Goal: Task Accomplishment & Management: Complete application form

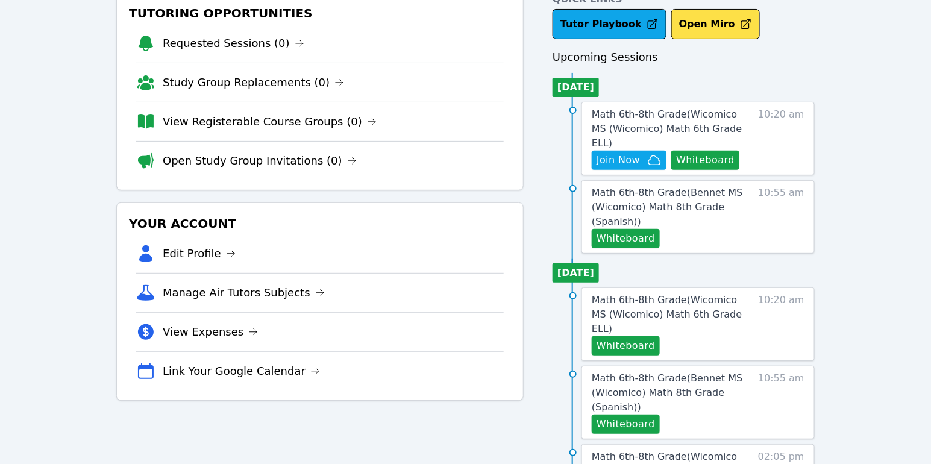
scroll to position [73, 0]
click at [723, 115] on span "Math 6th-8th Grade ( Wicomico MS (Wicomico) Math 6th Grade ELL )" at bounding box center [667, 128] width 150 height 40
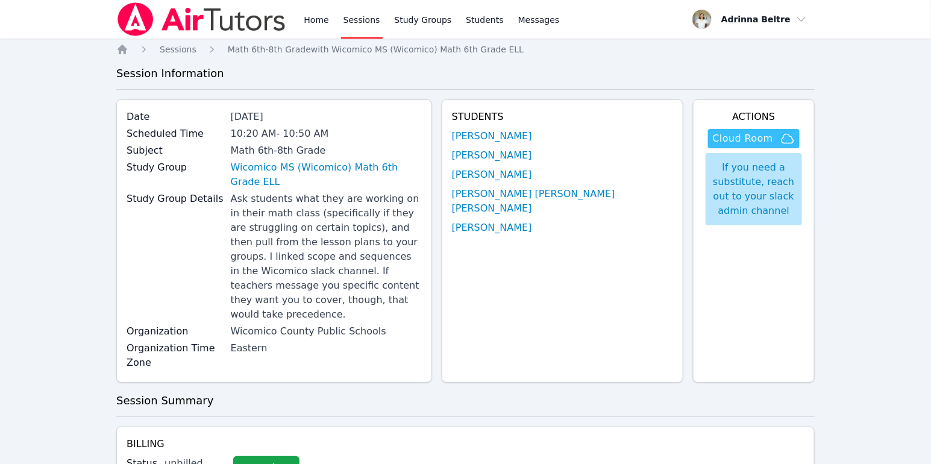
click at [753, 139] on span "Cloud Room" at bounding box center [743, 138] width 60 height 14
click at [236, 456] on link "Complete" at bounding box center [266, 468] width 66 height 24
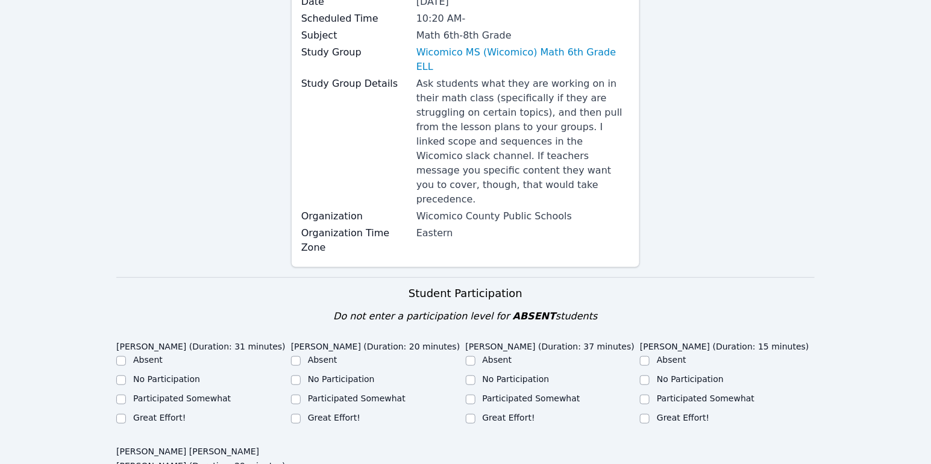
scroll to position [330, 0]
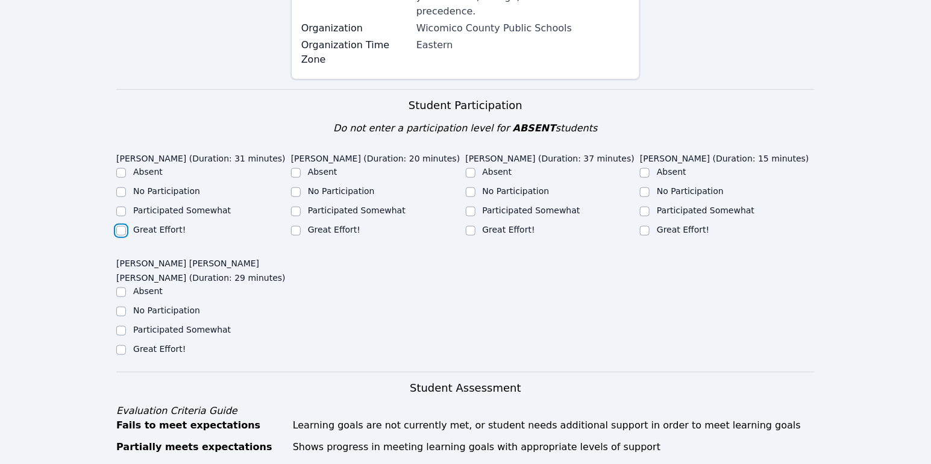
click at [123, 226] on input "Great Effort!" at bounding box center [121, 231] width 10 height 10
checkbox input "true"
click at [297, 187] on input "No Participation" at bounding box center [296, 192] width 10 height 10
checkbox input "true"
click at [476, 224] on div "Great Effort!" at bounding box center [553, 231] width 175 height 14
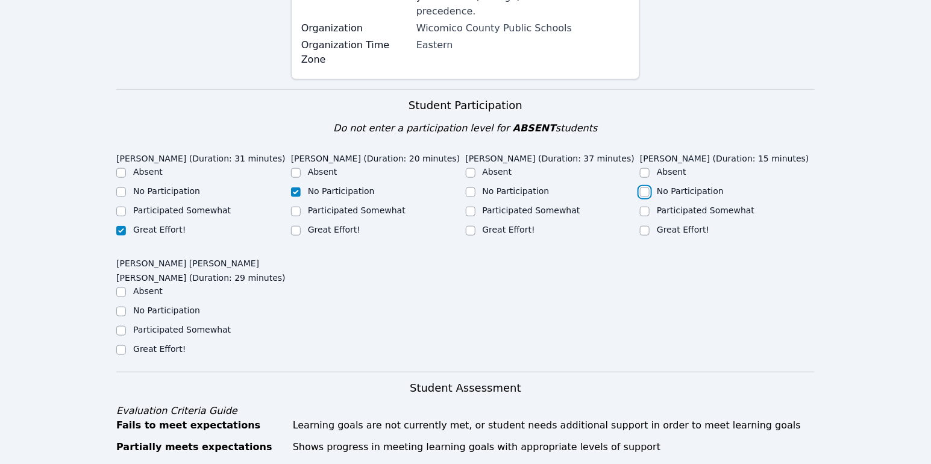
click at [647, 187] on input "No Participation" at bounding box center [645, 192] width 10 height 10
checkbox input "true"
click at [126, 343] on div "Great Effort!" at bounding box center [203, 350] width 175 height 14
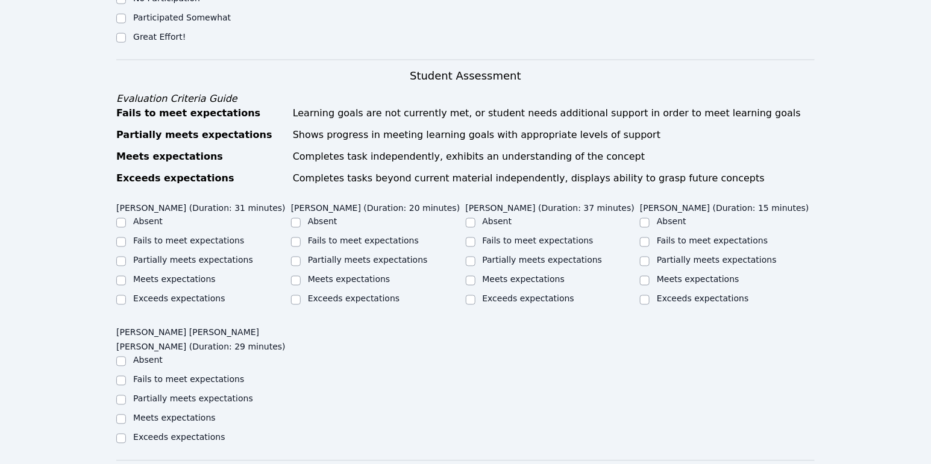
scroll to position [642, 0]
click at [124, 275] on input "Meets expectations" at bounding box center [121, 280] width 10 height 10
checkbox input "true"
click at [295, 218] on input "Absent" at bounding box center [296, 223] width 10 height 10
checkbox input "true"
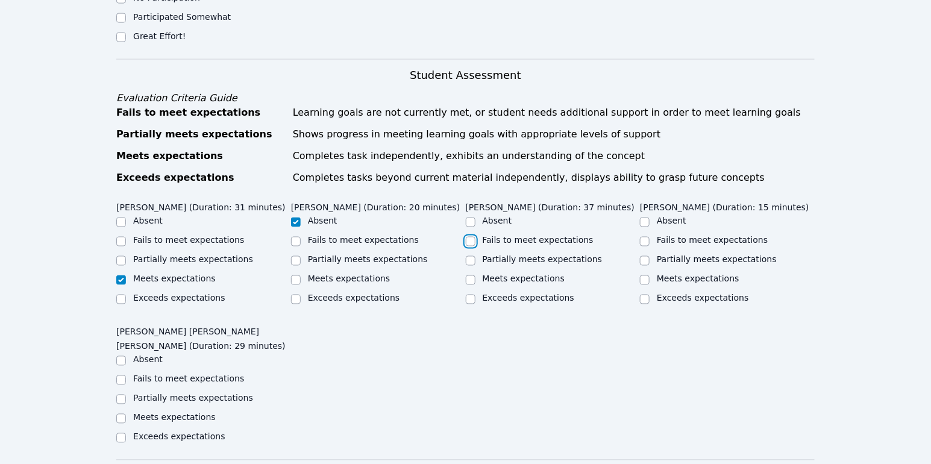
click at [471, 237] on input "Fails to meet expectations" at bounding box center [471, 242] width 10 height 10
checkbox input "true"
click at [646, 218] on input "Absent" at bounding box center [645, 223] width 10 height 10
checkbox input "true"
click at [122, 414] on input "Meets expectations" at bounding box center [121, 419] width 10 height 10
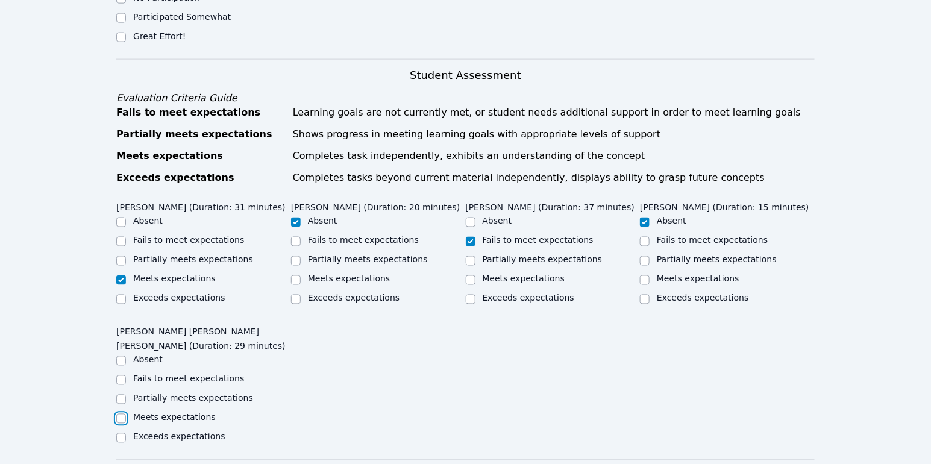
checkbox input "true"
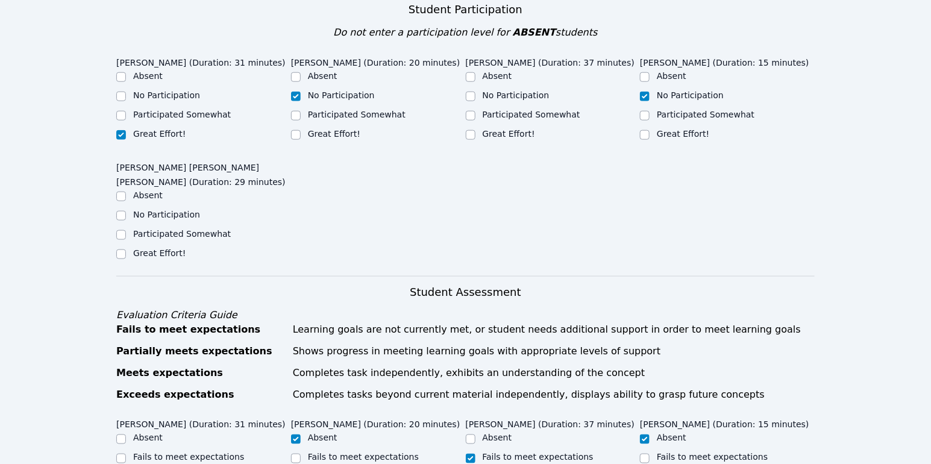
scroll to position [286, 0]
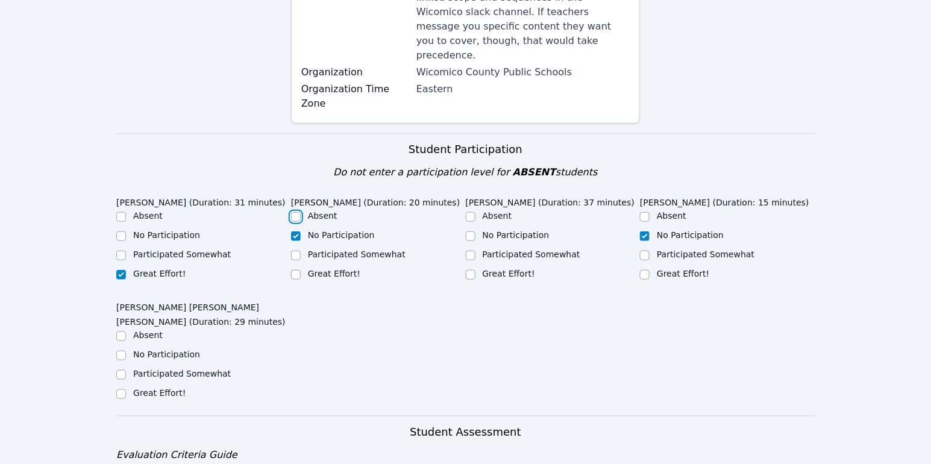
click at [297, 212] on input "Absent" at bounding box center [296, 217] width 10 height 10
checkbox input "true"
checkbox input "false"
click at [469, 270] on input "Great Effort!" at bounding box center [471, 275] width 10 height 10
checkbox input "true"
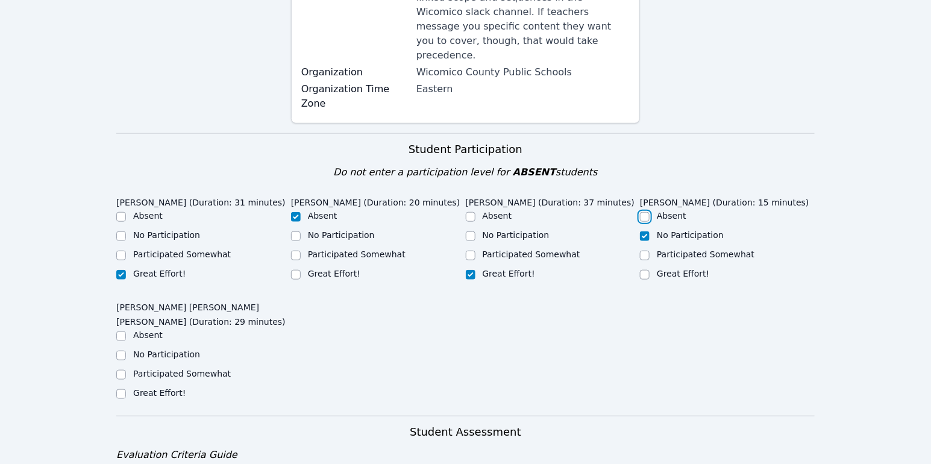
click at [647, 212] on input "Absent" at bounding box center [645, 217] width 10 height 10
checkbox input "true"
checkbox input "false"
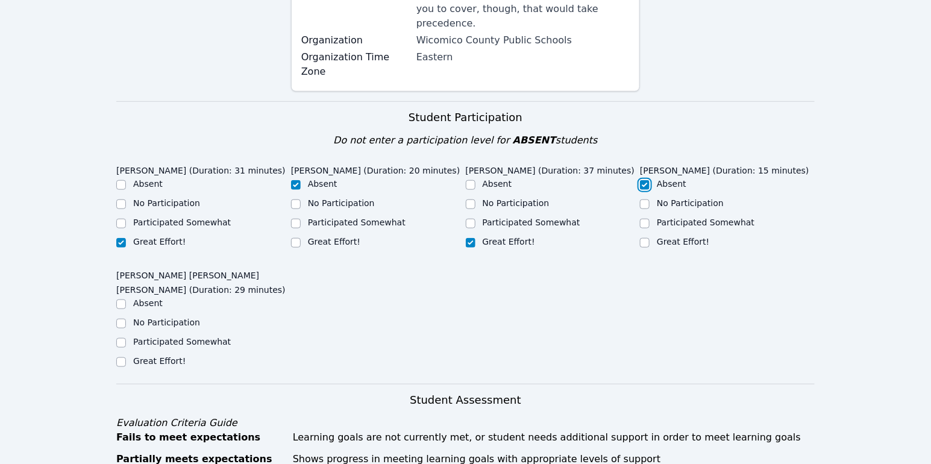
scroll to position [481, 0]
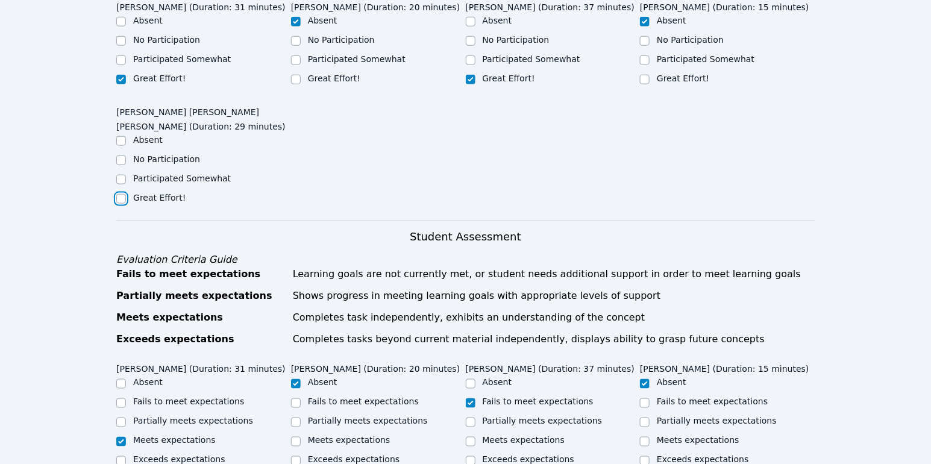
click at [122, 194] on input "Great Effort!" at bounding box center [121, 199] width 10 height 10
checkbox input "true"
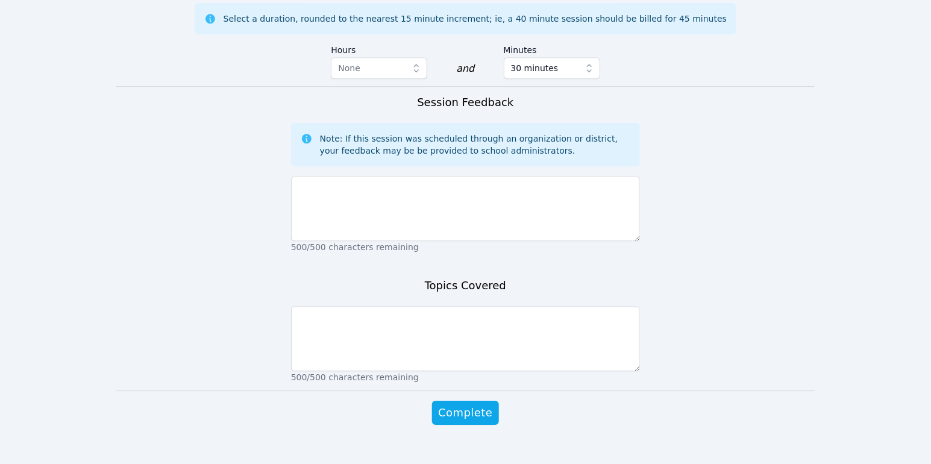
scroll to position [1137, 0]
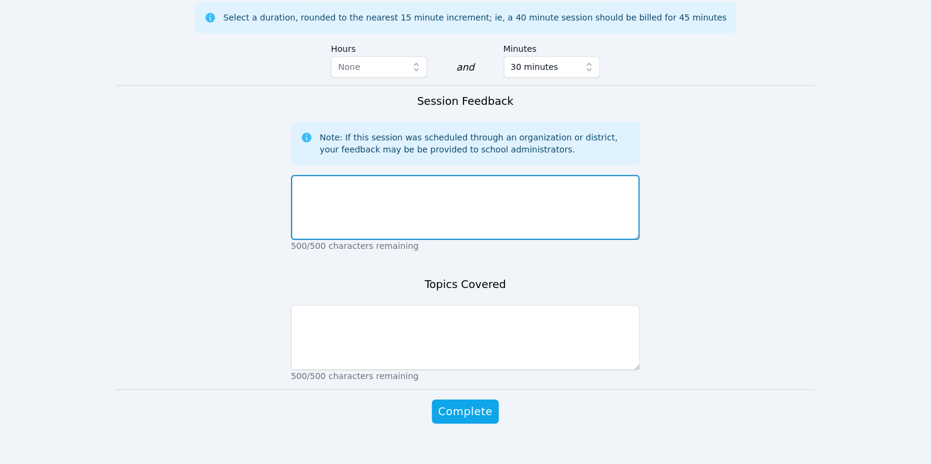
click at [391, 198] on textarea at bounding box center [465, 207] width 349 height 65
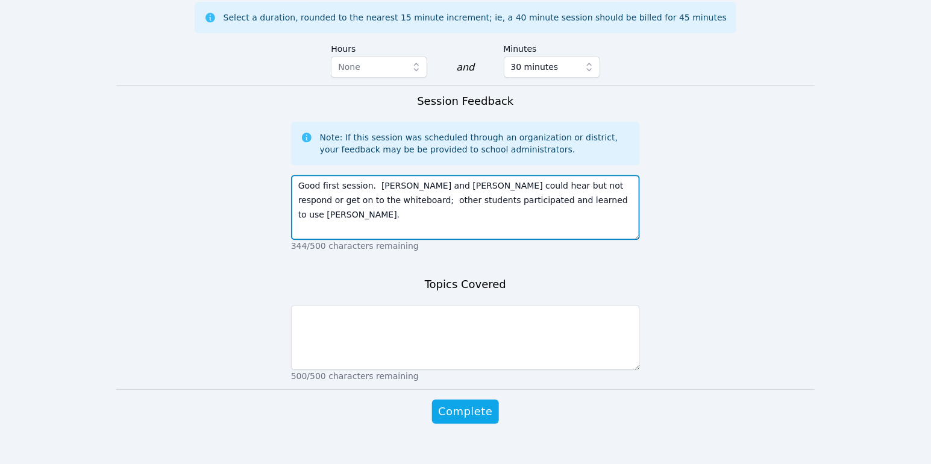
type textarea "Good first session. Mackela and Lesley could hear but not respond or get on to …"
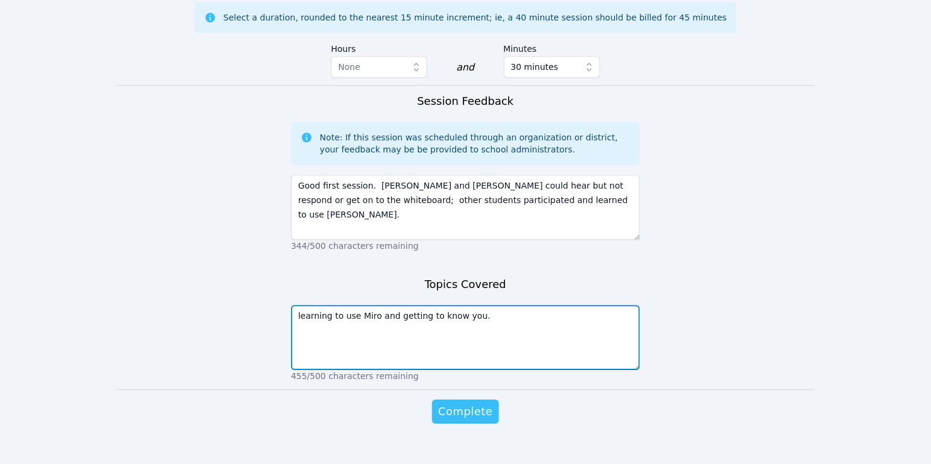
type textarea "learning to use Miro and getting to know you."
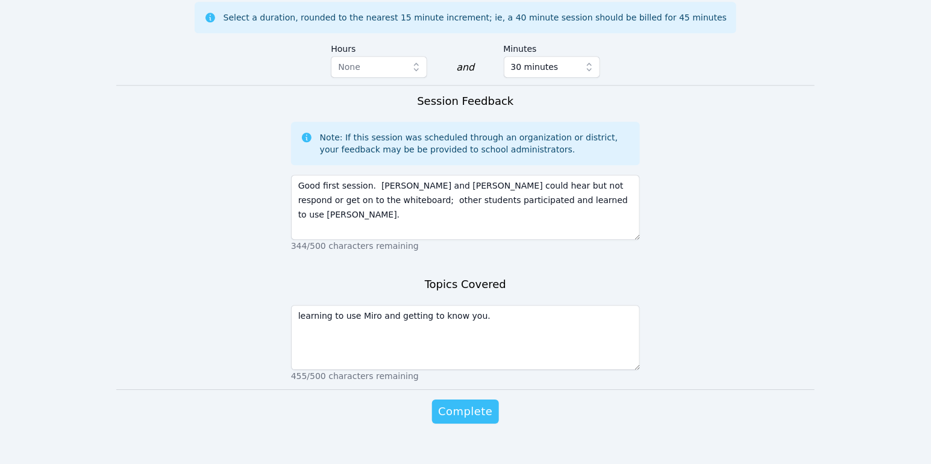
click at [459, 403] on button "Complete" at bounding box center [465, 412] width 66 height 24
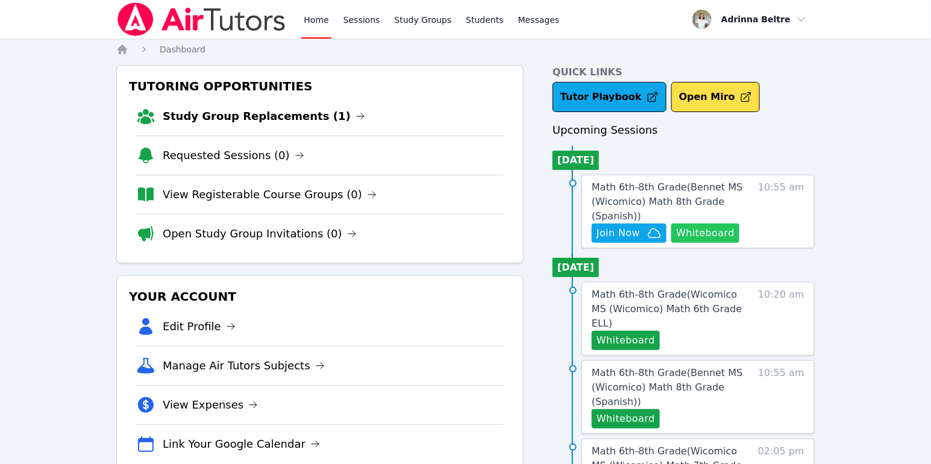
click at [692, 233] on button "Whiteboard" at bounding box center [705, 233] width 68 height 19
click at [617, 233] on span "Join Now" at bounding box center [618, 233] width 43 height 14
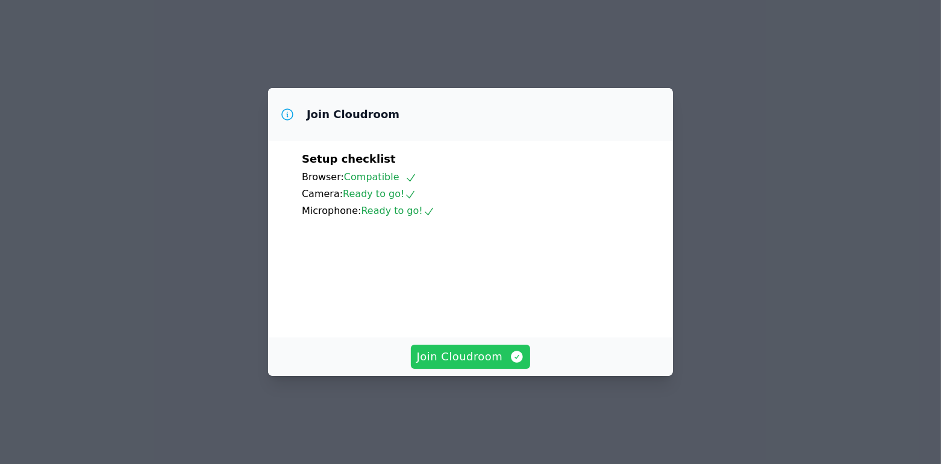
click at [479, 365] on span "Join Cloudroom" at bounding box center [471, 356] width 108 height 17
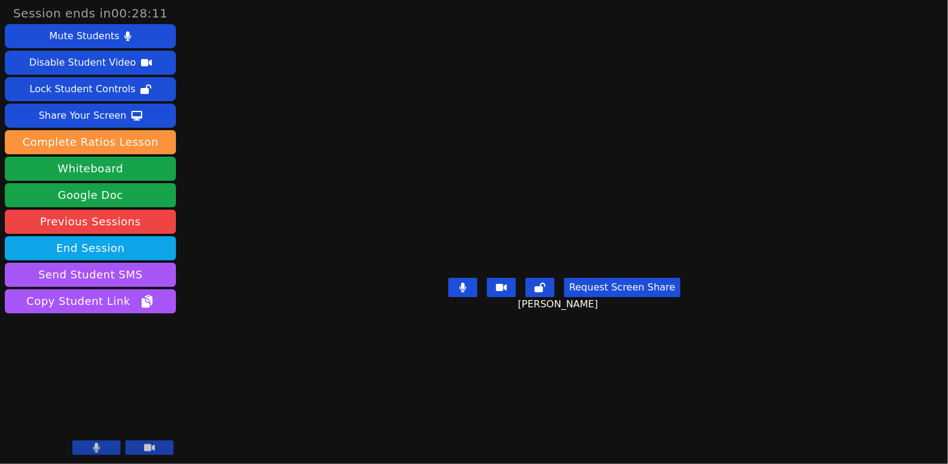
click at [433, 383] on main "Gilbeysi Carrillo Huchin Request Screen Share Gilbeysi Carrillo Huchin" at bounding box center [564, 232] width 410 height 464
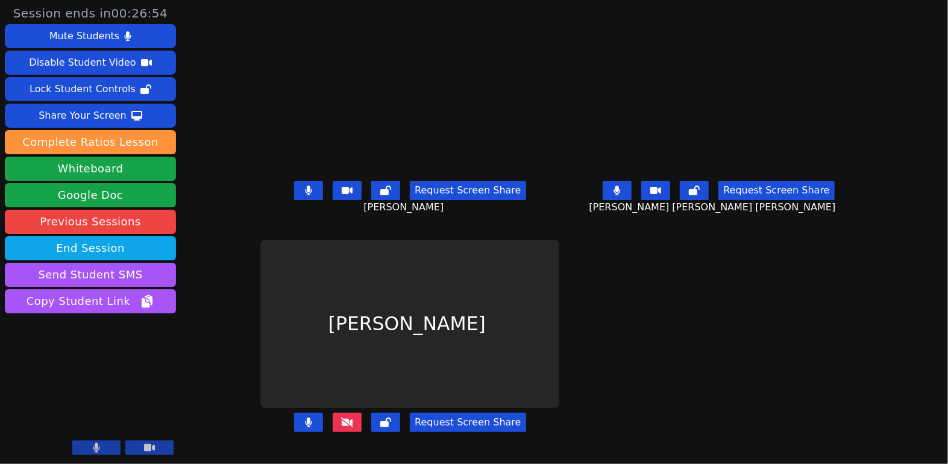
click at [305, 195] on icon at bounding box center [308, 191] width 7 height 10
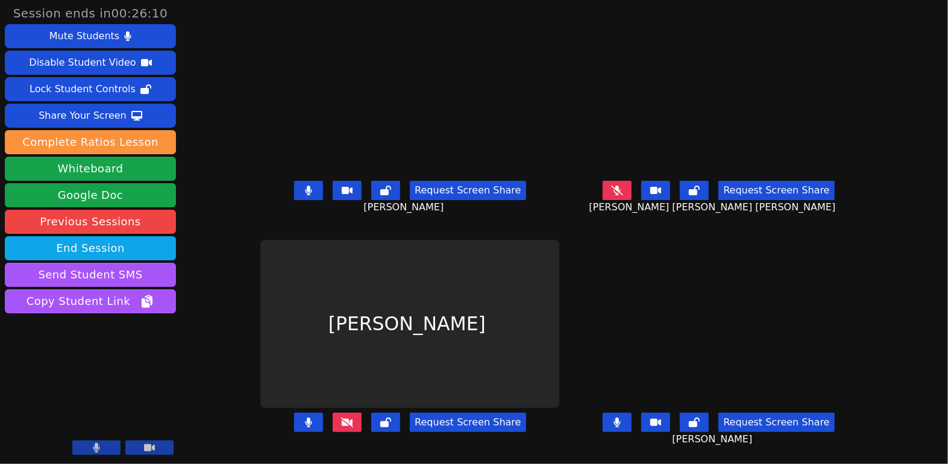
click at [632, 425] on button at bounding box center [617, 422] width 29 height 19
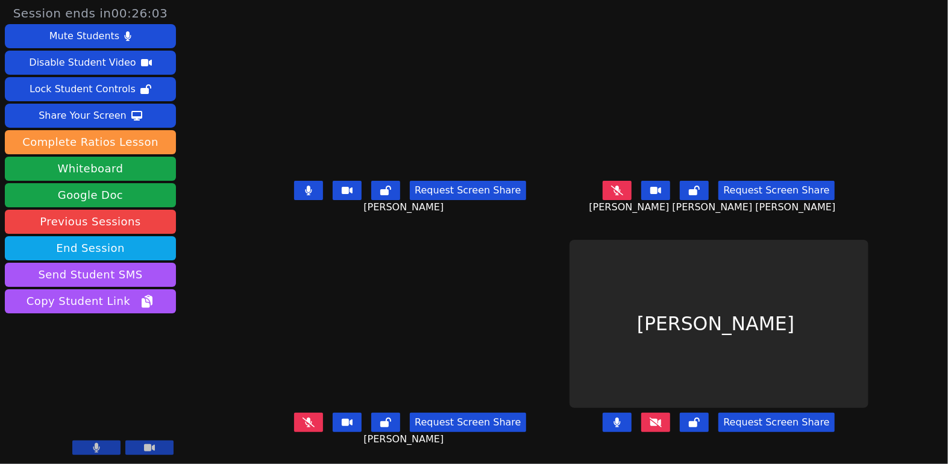
click at [305, 195] on icon at bounding box center [308, 191] width 7 height 10
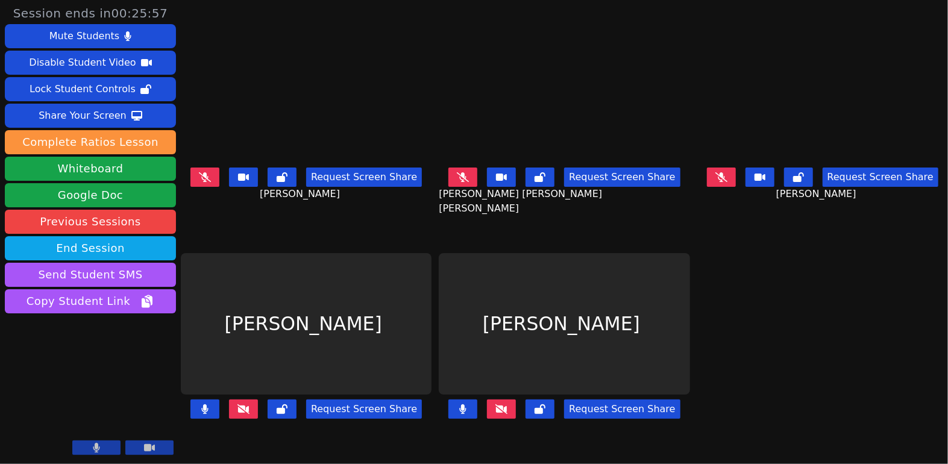
click at [253, 406] on button at bounding box center [243, 409] width 29 height 19
click at [246, 404] on icon at bounding box center [243, 409] width 12 height 10
click at [247, 406] on button at bounding box center [243, 409] width 29 height 19
click at [500, 404] on icon at bounding box center [501, 409] width 12 height 10
click at [205, 174] on icon at bounding box center [205, 177] width 12 height 10
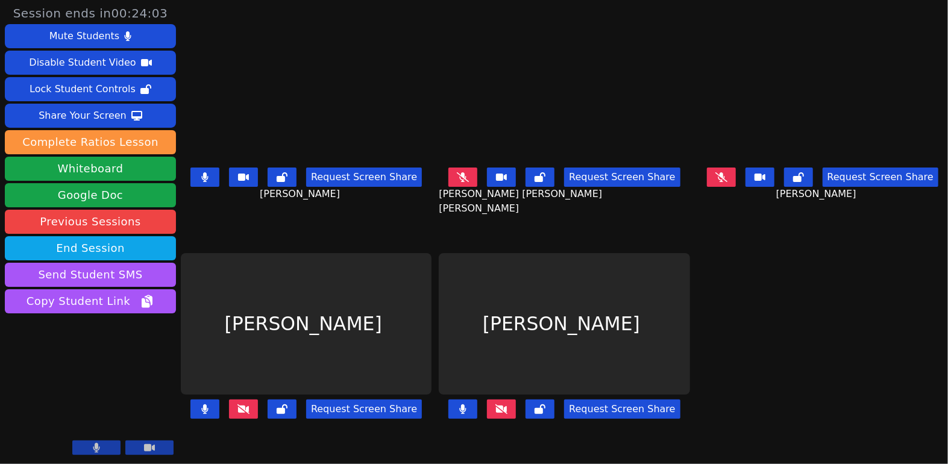
click at [460, 173] on icon at bounding box center [463, 177] width 12 height 10
click at [718, 172] on icon at bounding box center [721, 177] width 12 height 10
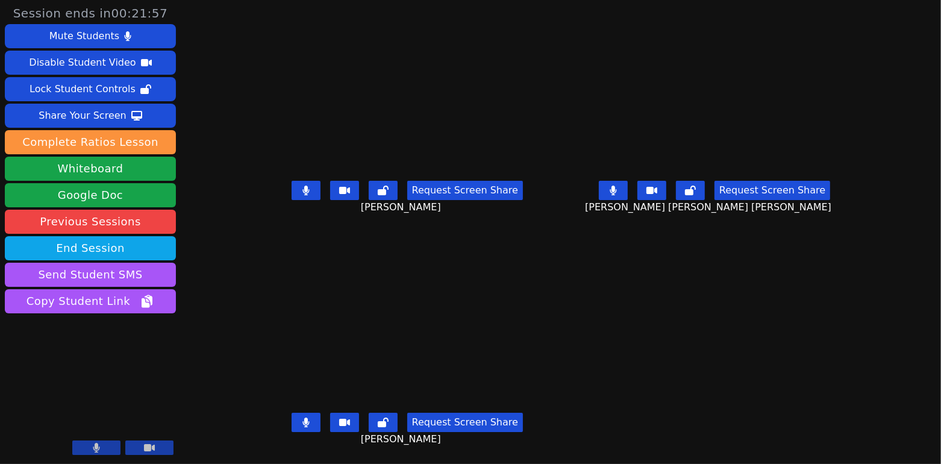
scroll to position [8, 0]
click at [303, 418] on icon at bounding box center [306, 423] width 7 height 10
click at [628, 186] on button at bounding box center [613, 190] width 29 height 19
click at [628, 190] on button at bounding box center [613, 190] width 29 height 19
click at [620, 187] on icon at bounding box center [614, 191] width 12 height 10
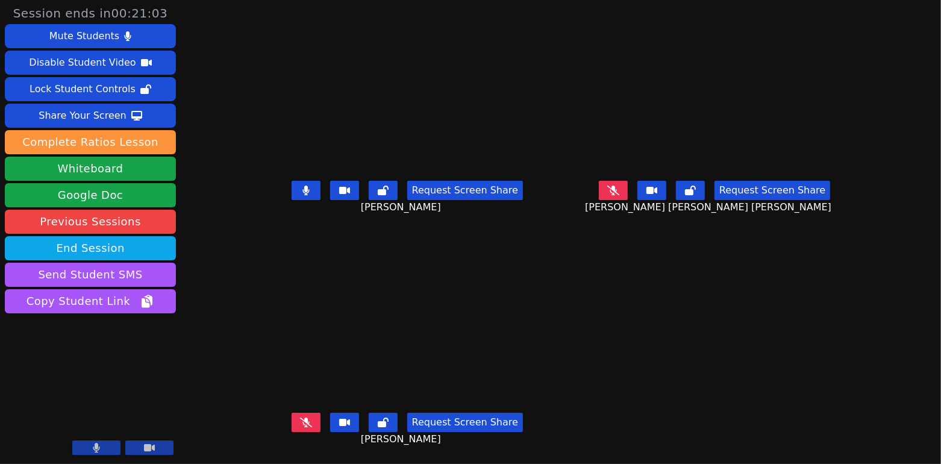
click at [300, 419] on icon at bounding box center [306, 423] width 12 height 10
click at [303, 418] on icon at bounding box center [306, 423] width 7 height 10
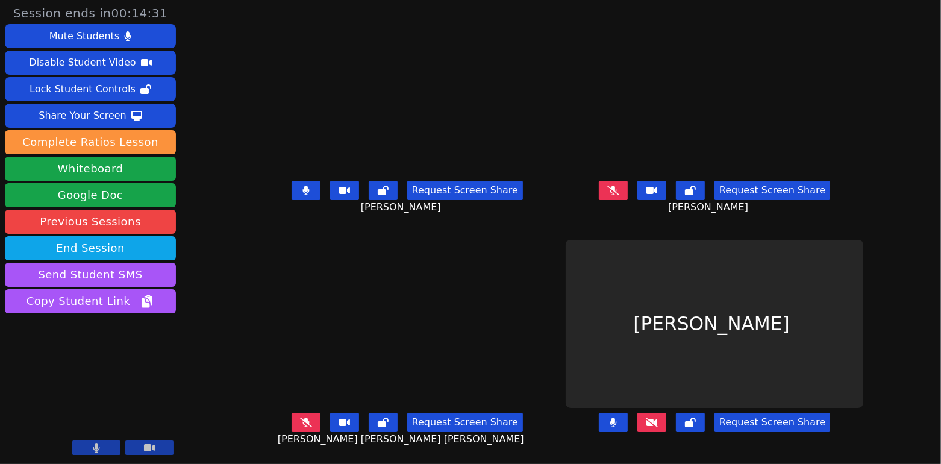
scroll to position [10, 0]
click at [628, 419] on button at bounding box center [613, 422] width 29 height 19
click at [667, 415] on button at bounding box center [652, 422] width 29 height 19
click at [617, 418] on icon at bounding box center [613, 423] width 7 height 10
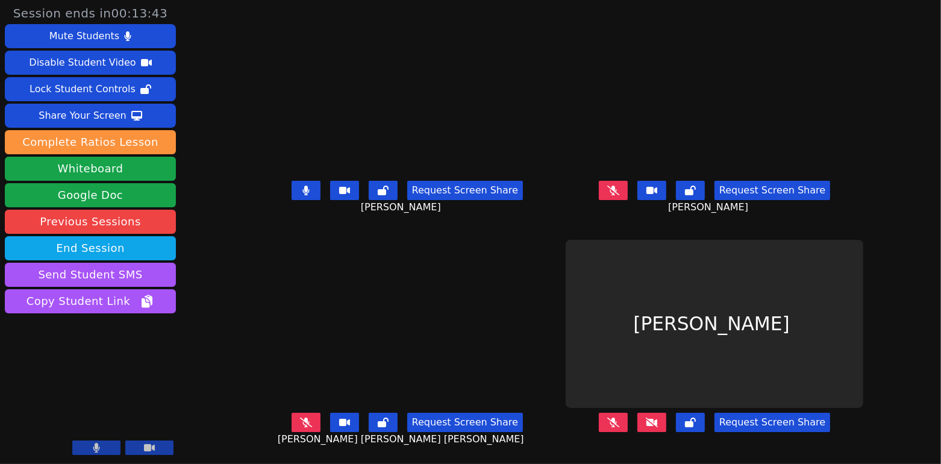
click at [659, 413] on button at bounding box center [652, 422] width 29 height 19
click at [658, 418] on icon at bounding box center [652, 423] width 12 height 10
click at [622, 187] on button at bounding box center [613, 190] width 29 height 19
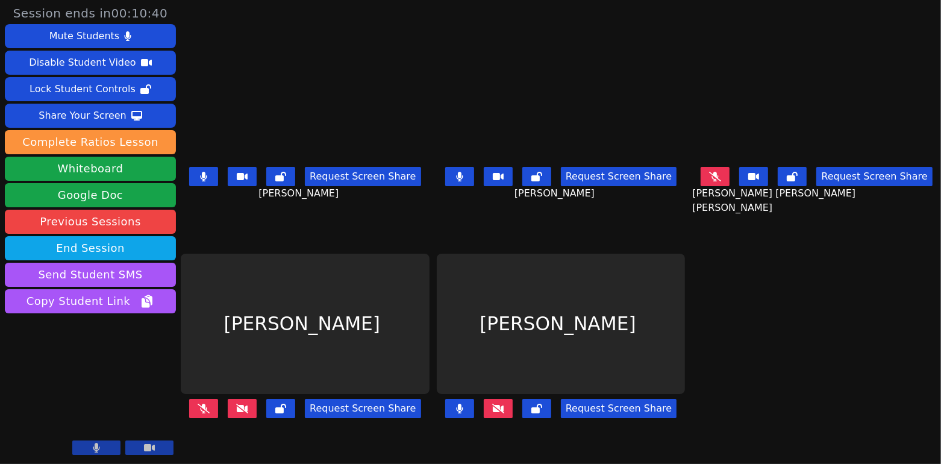
scroll to position [0, 0]
click at [466, 177] on button at bounding box center [459, 176] width 29 height 19
click at [707, 181] on button at bounding box center [715, 176] width 29 height 19
click at [467, 174] on button at bounding box center [459, 176] width 29 height 19
click at [471, 400] on button at bounding box center [459, 408] width 29 height 19
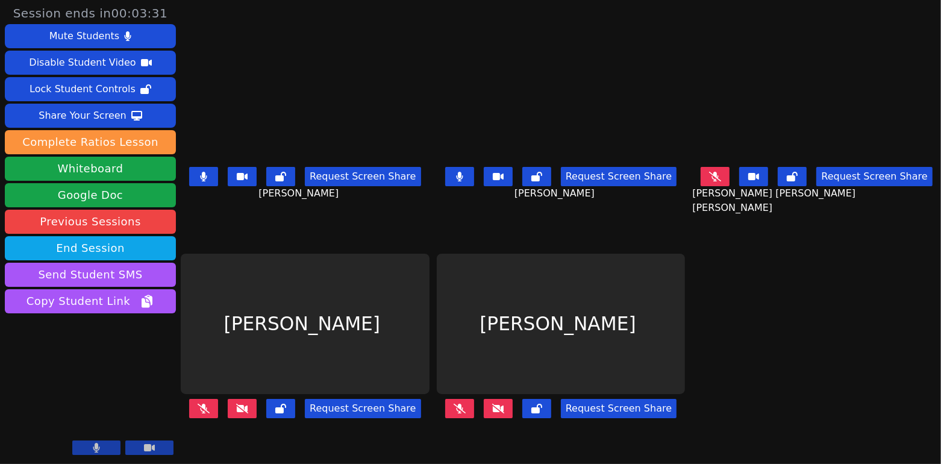
click at [459, 177] on icon at bounding box center [459, 177] width 7 height 10
click at [459, 172] on icon at bounding box center [460, 177] width 12 height 10
click at [455, 175] on button at bounding box center [459, 176] width 29 height 19
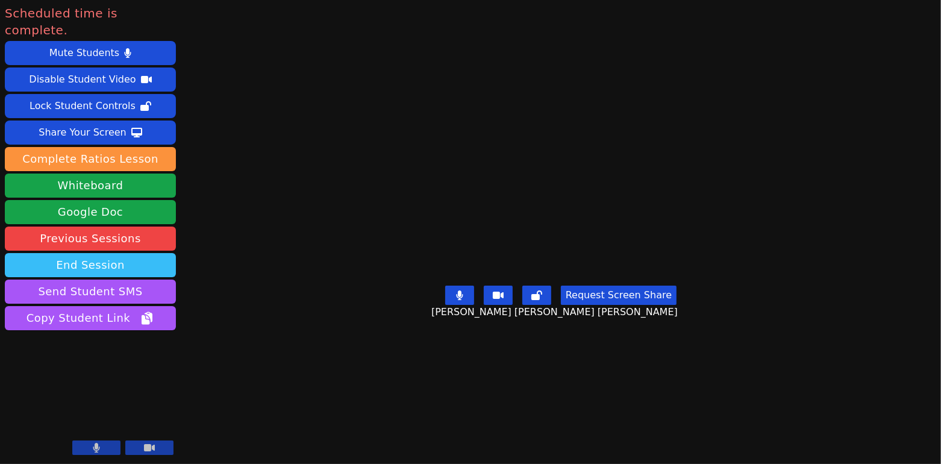
click at [119, 253] on button "End Session" at bounding box center [90, 265] width 171 height 24
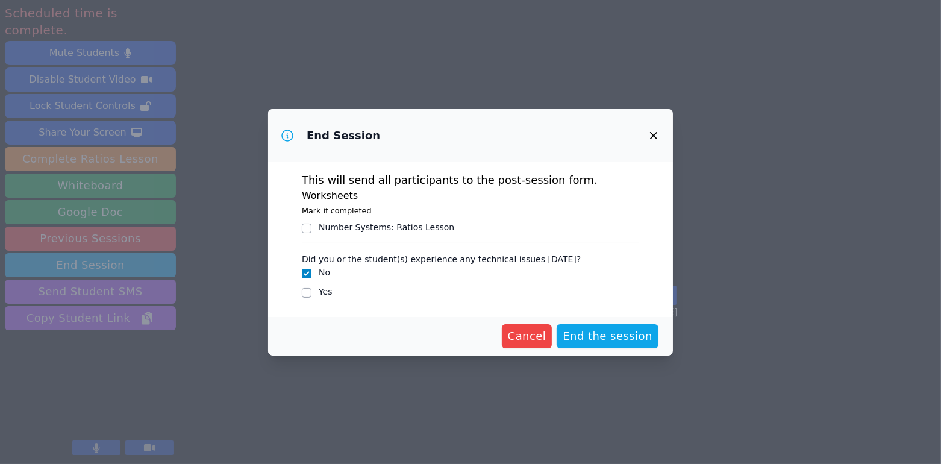
drag, startPoint x: 600, startPoint y: 341, endPoint x: 360, endPoint y: 303, distance: 242.8
click at [406, 344] on div "Cancel End the session" at bounding box center [471, 336] width 376 height 24
click at [303, 294] on input "Yes" at bounding box center [307, 293] width 10 height 10
checkbox input "true"
checkbox input "false"
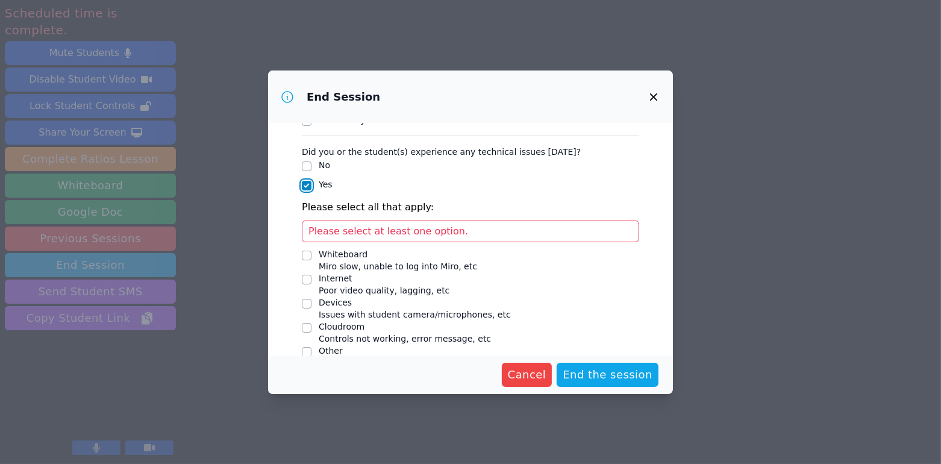
scroll to position [86, 0]
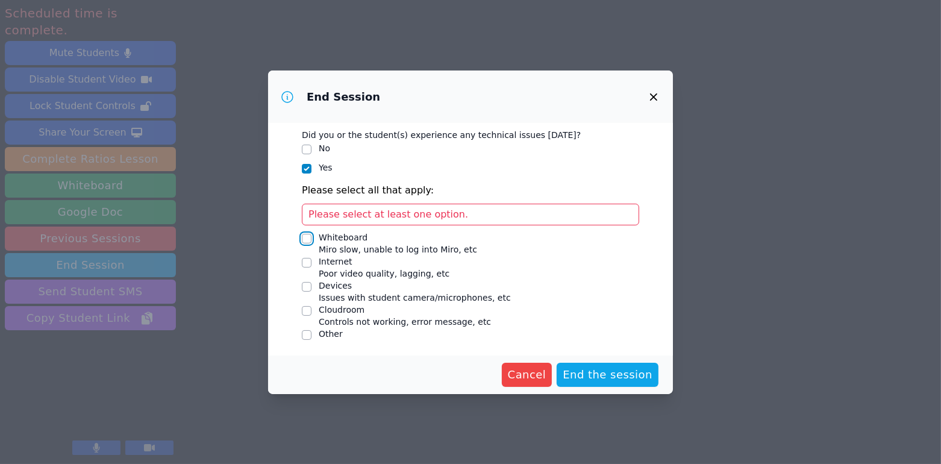
click at [309, 237] on input "Whiteboard Miro slow, unable to log into Miro, etc" at bounding box center [307, 239] width 10 height 10
checkbox input "true"
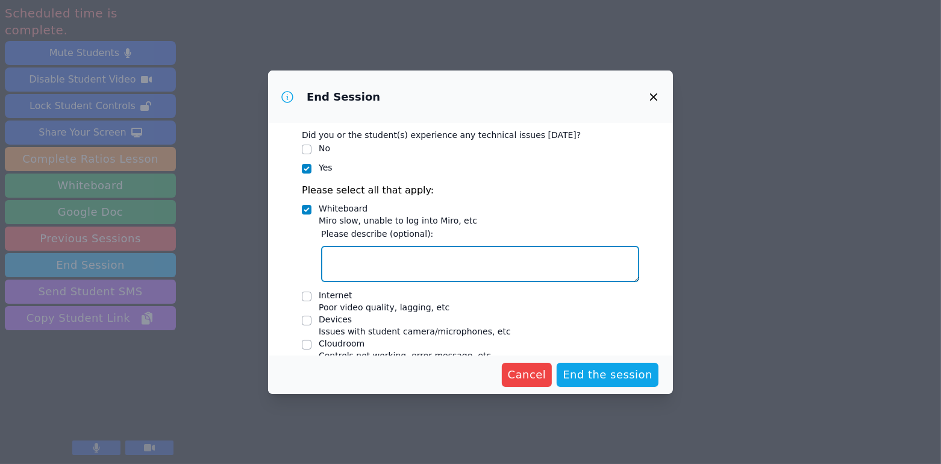
click at [430, 264] on textarea "Whiteboard Miro slow, unable to log into Miro, etc" at bounding box center [480, 264] width 318 height 36
click at [468, 257] on textarea "They were unable to log on to the internet" at bounding box center [480, 264] width 318 height 36
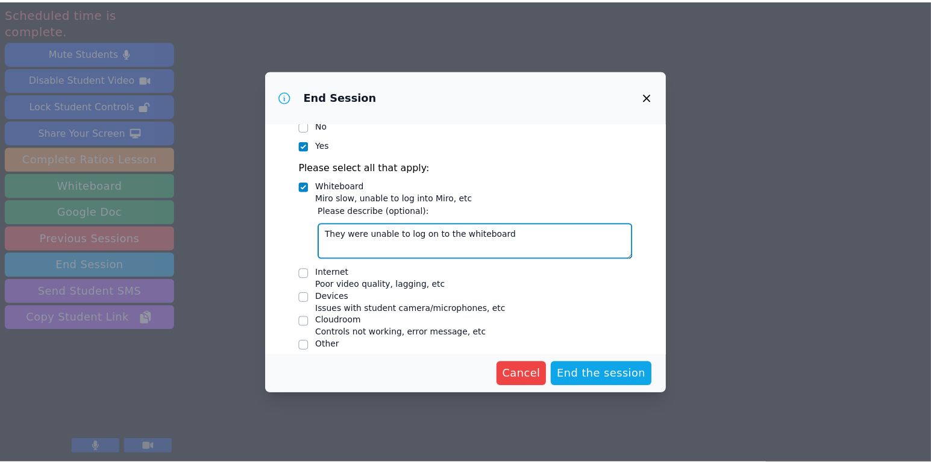
scroll to position [120, 0]
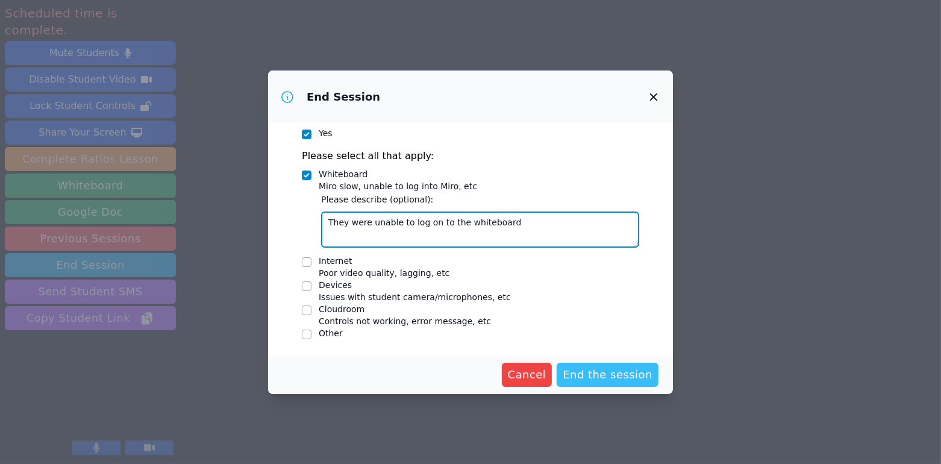
type textarea "They were unable to log on to the whiteboard"
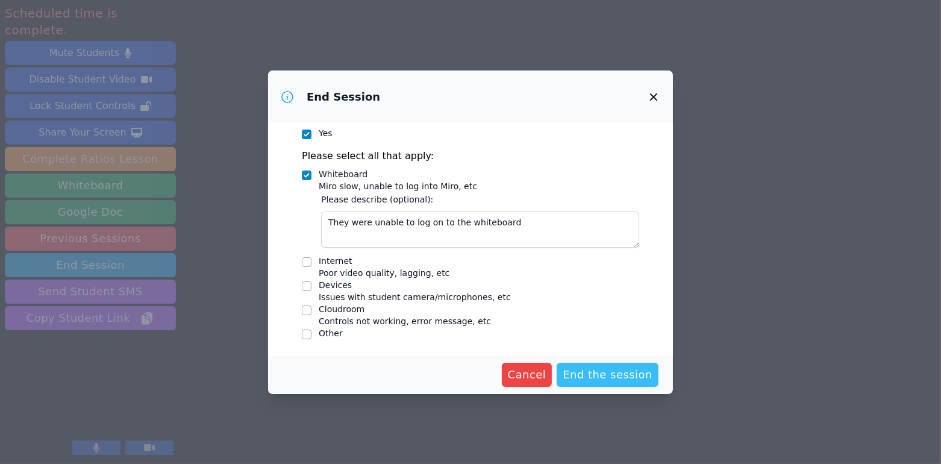
click at [607, 378] on span "End the session" at bounding box center [608, 374] width 90 height 17
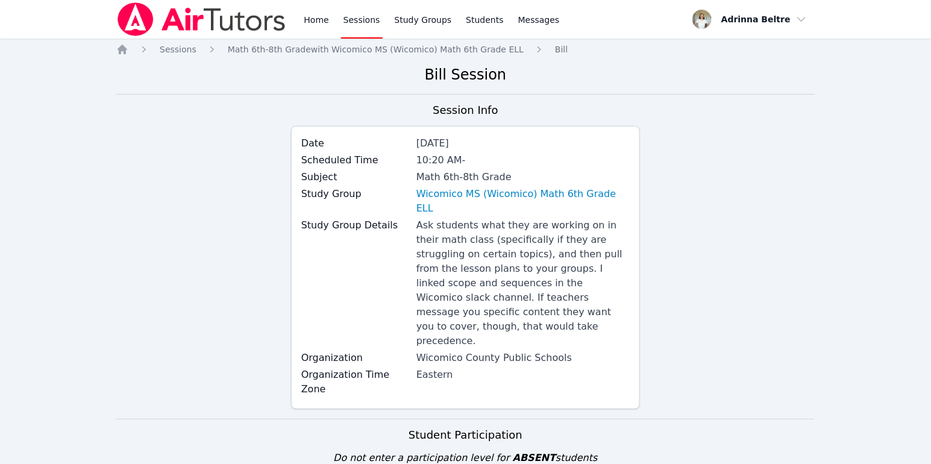
scroll to position [286, 0]
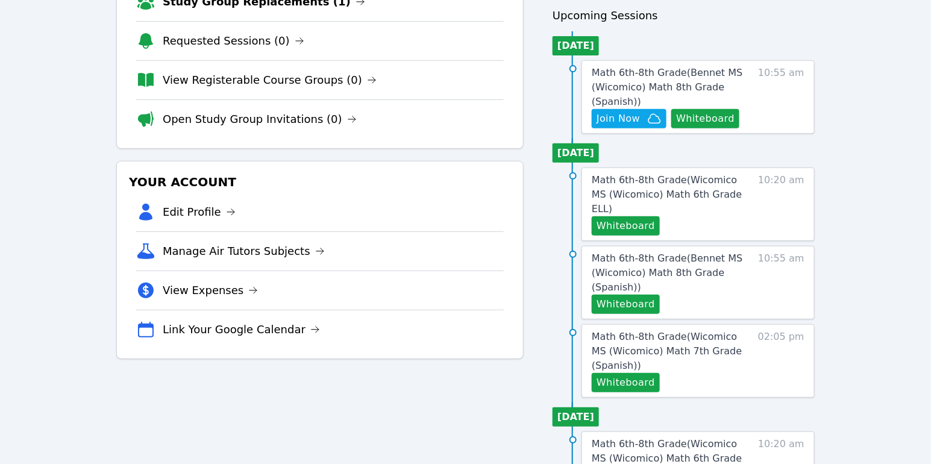
scroll to position [13, 0]
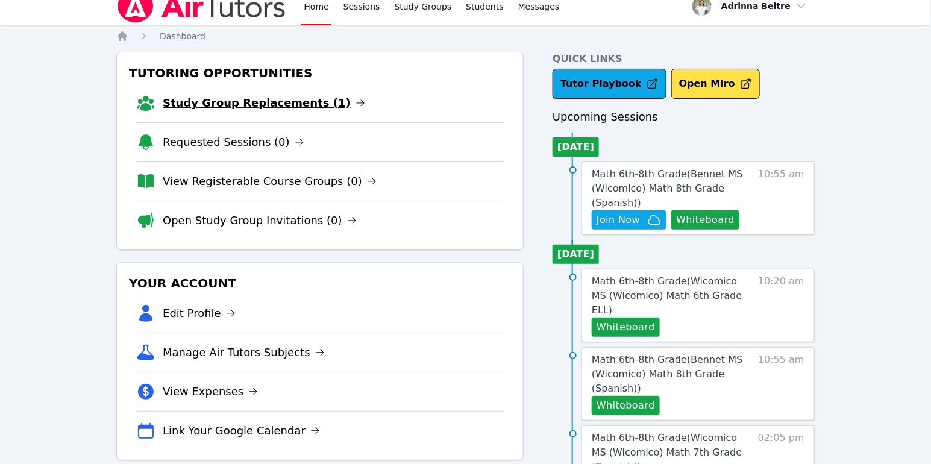
click at [283, 105] on link "Study Group Replacements (1)" at bounding box center [264, 103] width 203 height 17
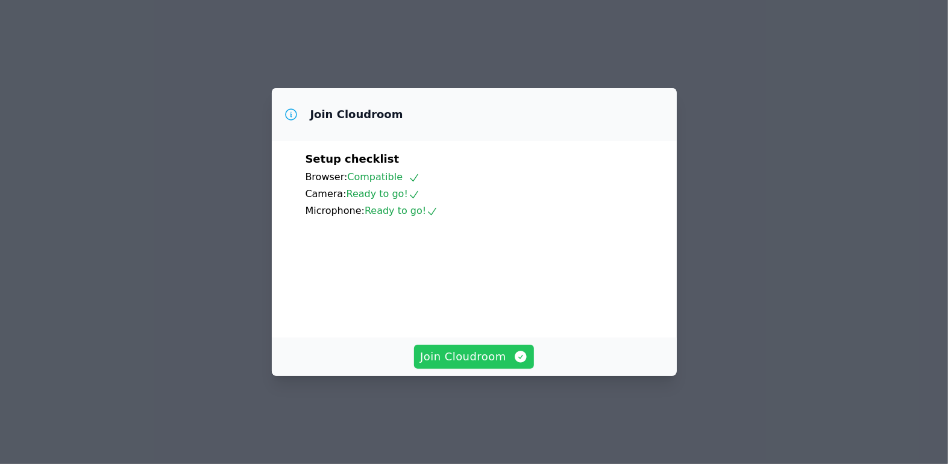
click at [457, 365] on span "Join Cloudroom" at bounding box center [474, 356] width 108 height 17
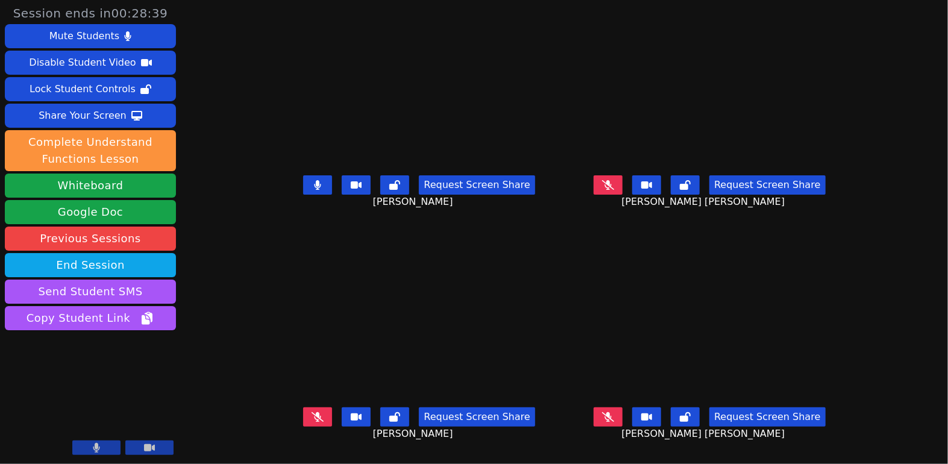
click at [315, 190] on icon at bounding box center [318, 185] width 7 height 10
click at [315, 422] on icon at bounding box center [318, 417] width 7 height 10
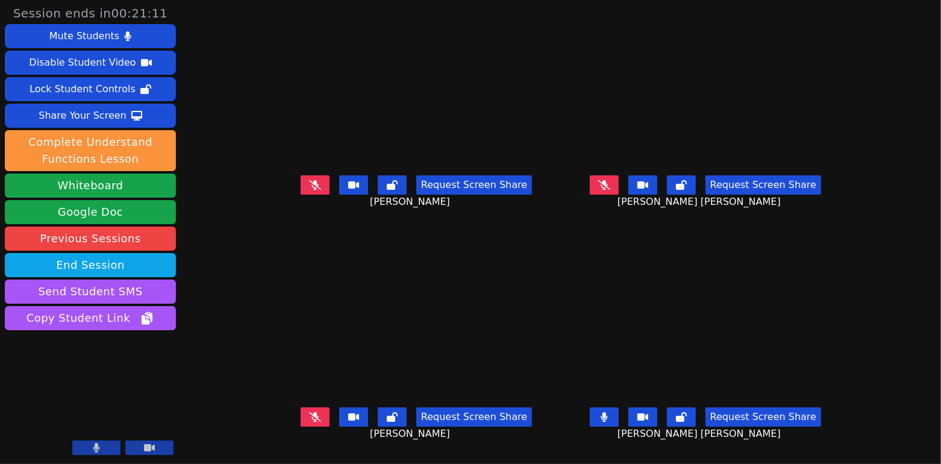
click at [619, 427] on button at bounding box center [604, 416] width 29 height 19
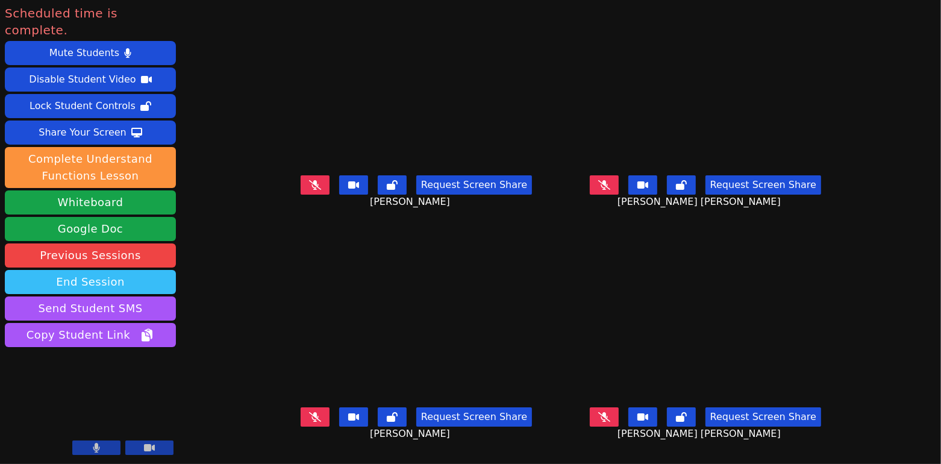
click at [141, 270] on button "End Session" at bounding box center [90, 282] width 171 height 24
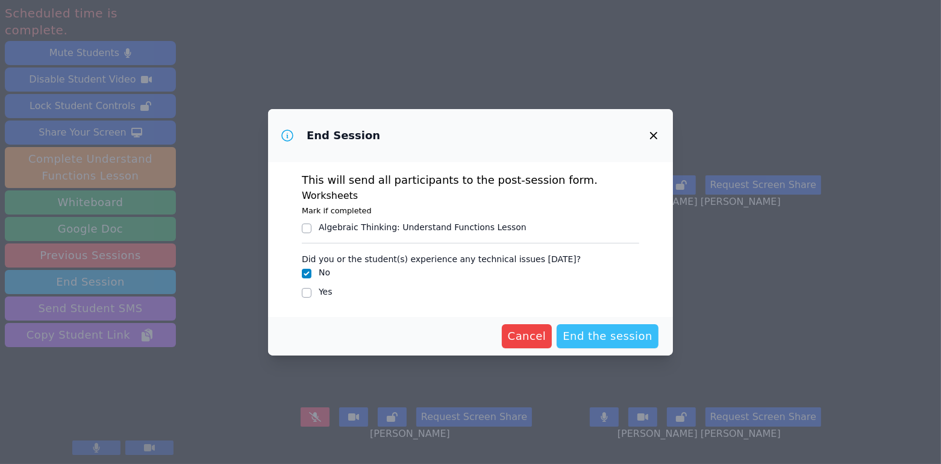
click at [585, 339] on span "End the session" at bounding box center [608, 336] width 90 height 17
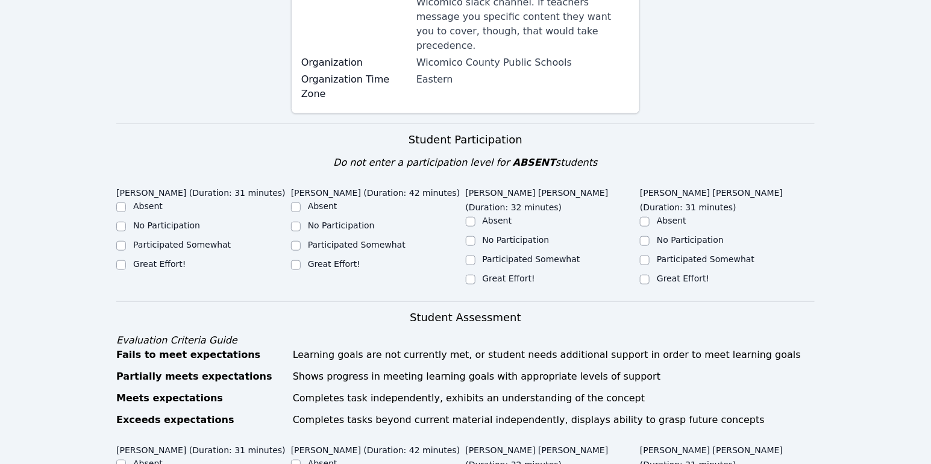
scroll to position [296, 0]
click at [120, 260] on input "Great Effort!" at bounding box center [121, 265] width 10 height 10
checkbox input "true"
click at [298, 260] on input "Great Effort!" at bounding box center [296, 265] width 10 height 10
checkbox input "true"
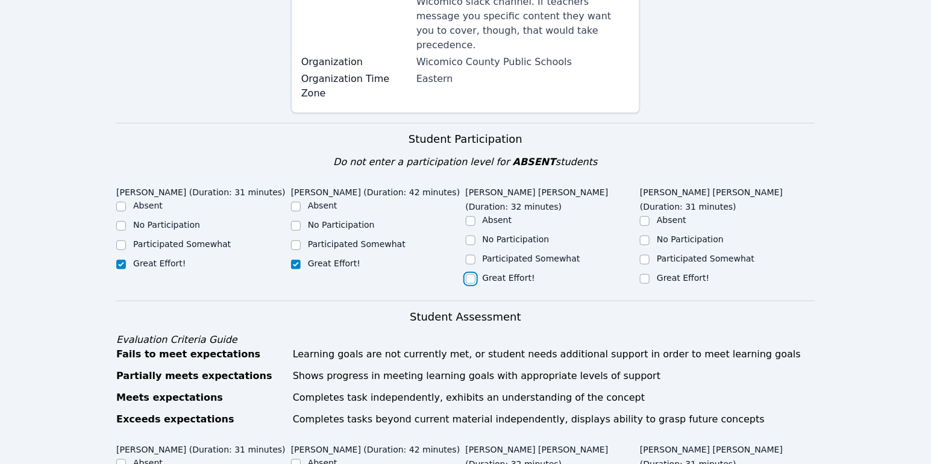
click at [472, 274] on input "Great Effort!" at bounding box center [471, 279] width 10 height 10
checkbox input "true"
click at [647, 274] on input "Great Effort!" at bounding box center [645, 279] width 10 height 10
checkbox input "true"
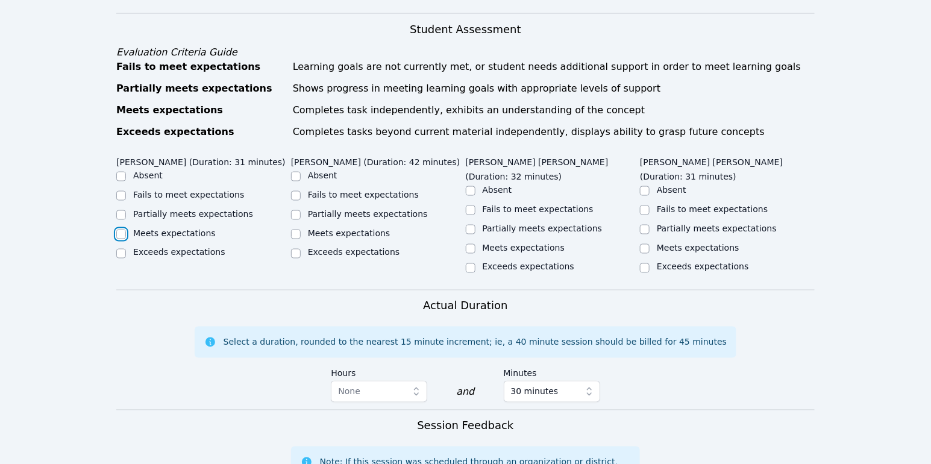
click at [125, 230] on input "Meets expectations" at bounding box center [121, 235] width 10 height 10
checkbox input "true"
drag, startPoint x: 291, startPoint y: 218, endPoint x: 308, endPoint y: 220, distance: 17.0
click at [291, 230] on input "Meets expectations" at bounding box center [296, 235] width 10 height 10
checkbox input "true"
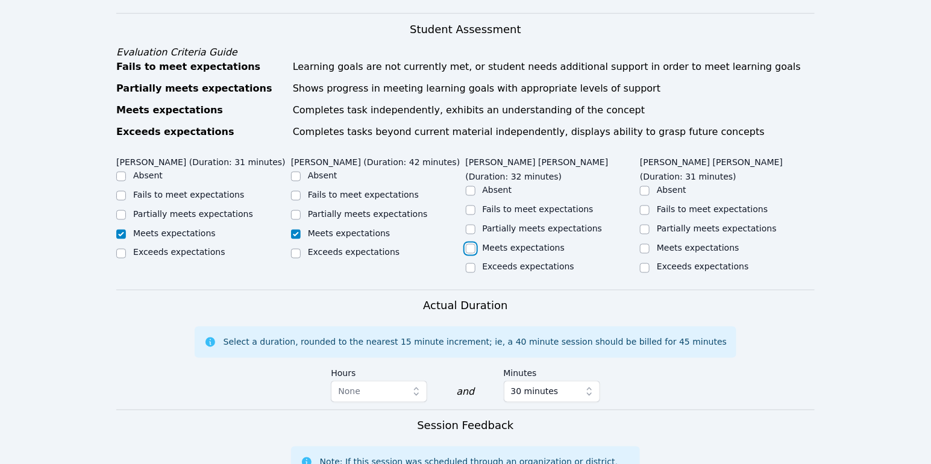
click at [470, 244] on input "Meets expectations" at bounding box center [471, 249] width 10 height 10
checkbox input "true"
click at [646, 244] on input "Meets expectations" at bounding box center [645, 249] width 10 height 10
checkbox input "true"
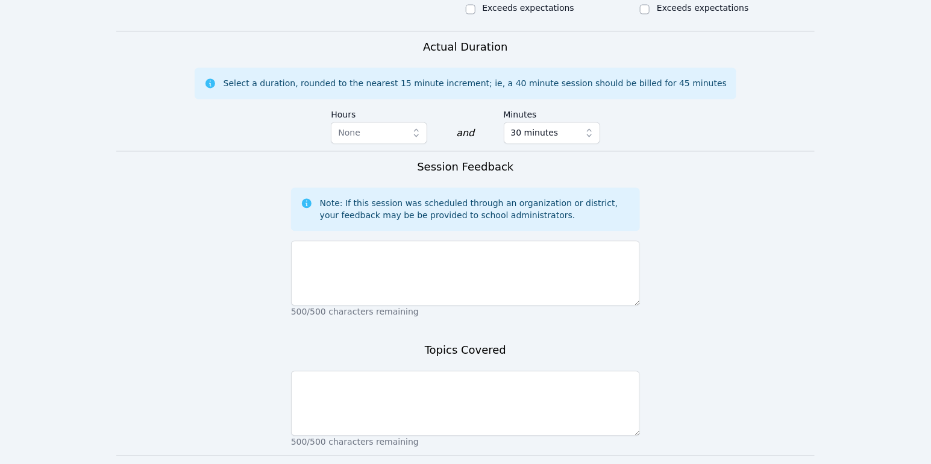
scroll to position [850, 0]
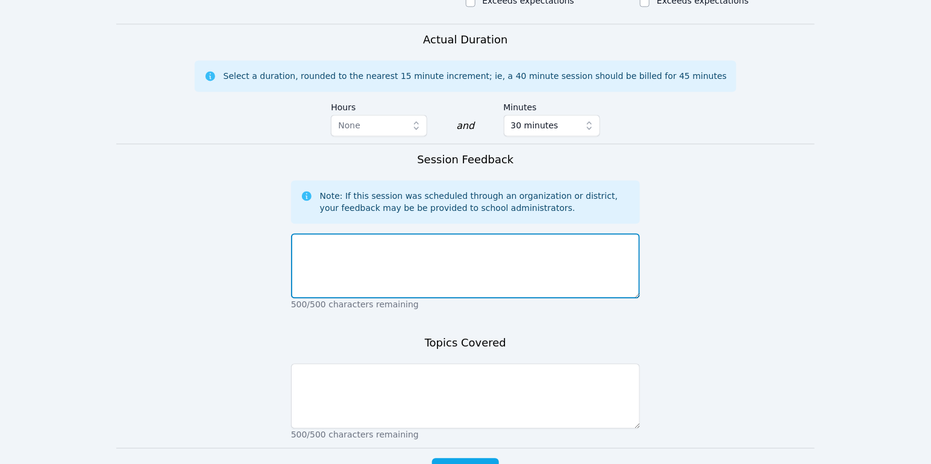
click at [420, 240] on textarea at bounding box center [465, 265] width 349 height 65
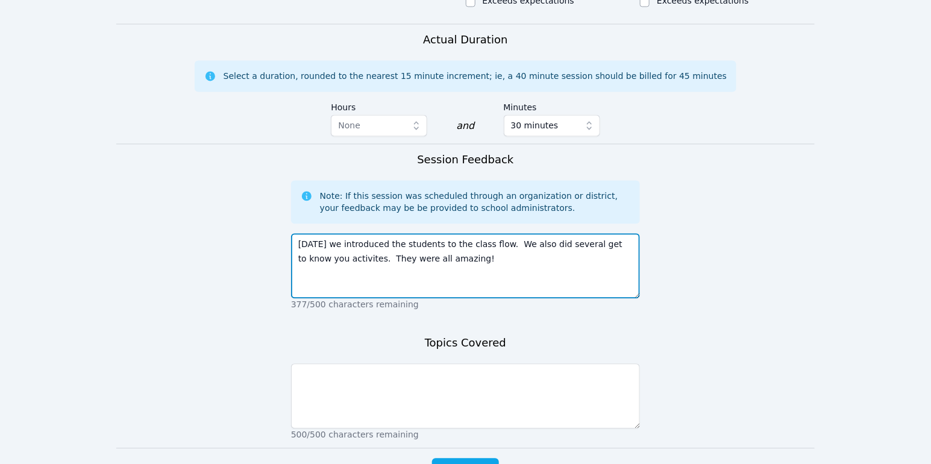
click at [333, 233] on textarea "Today we introduced the students to the class flow. We also did several get to …" at bounding box center [465, 265] width 349 height 65
type textarea "Today we introduced the students to the class flow. We also did several get to …"
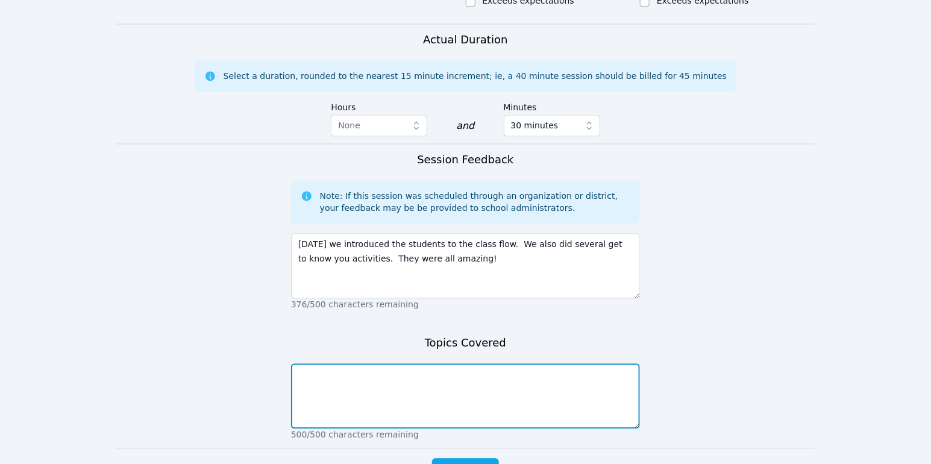
click at [439, 363] on textarea at bounding box center [465, 395] width 349 height 65
type textarea "getting to know you!"
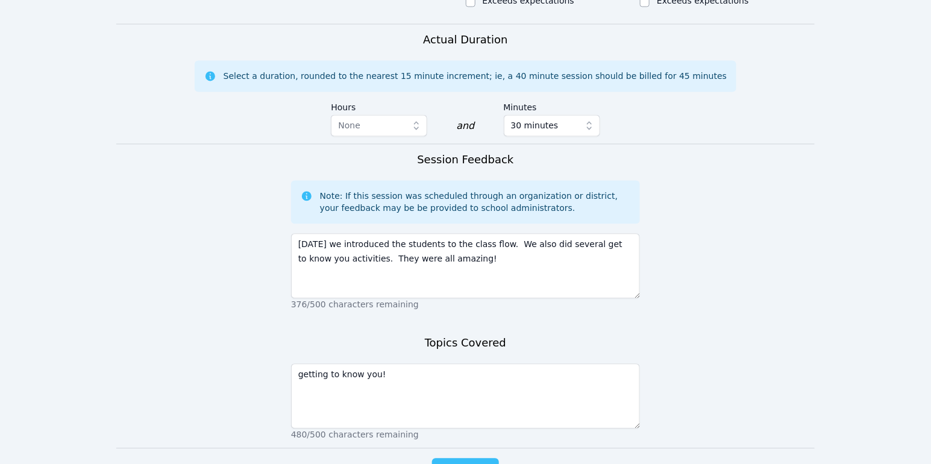
click at [479, 462] on span "Complete" at bounding box center [465, 470] width 54 height 17
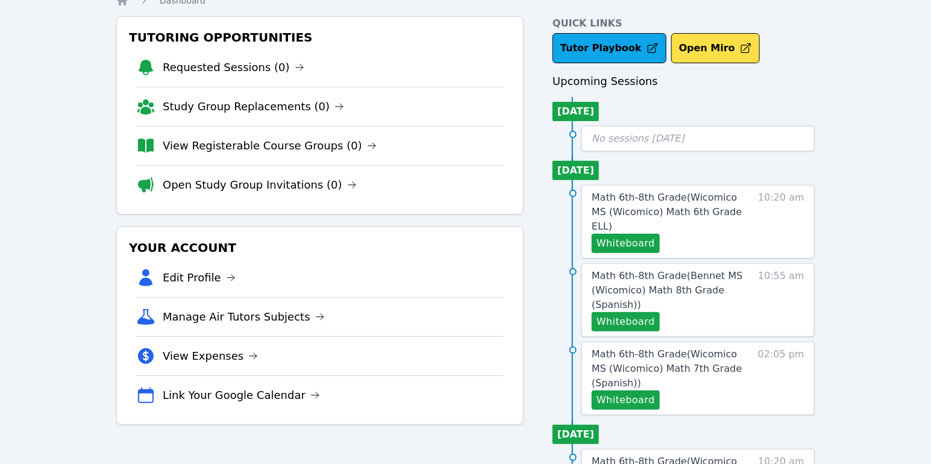
scroll to position [37, 0]
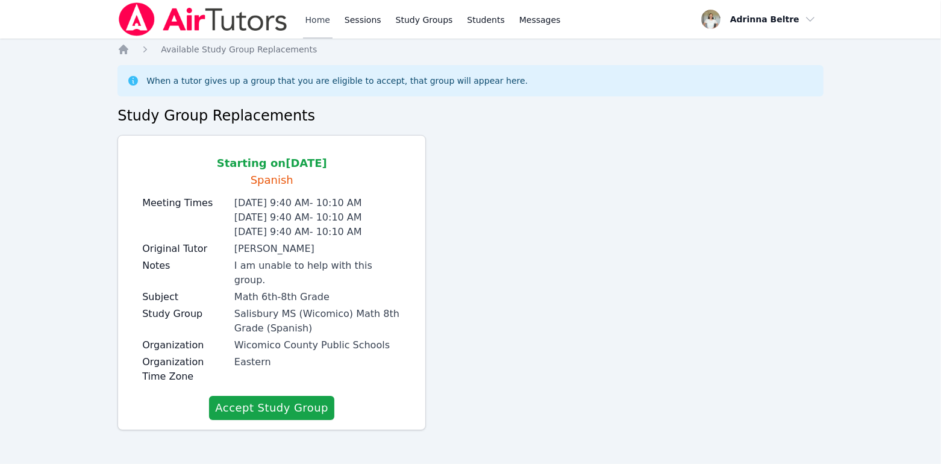
click at [321, 22] on link "Home" at bounding box center [318, 19] width 30 height 39
